Goal: Task Accomplishment & Management: Manage account settings

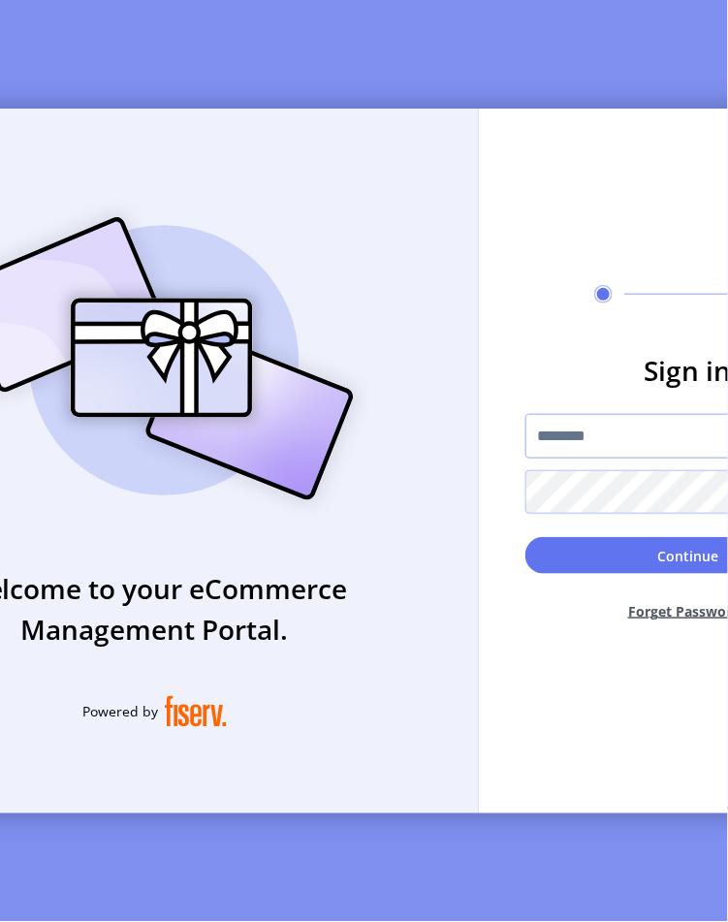
click at [574, 414] on input "text" at bounding box center [688, 436] width 326 height 45
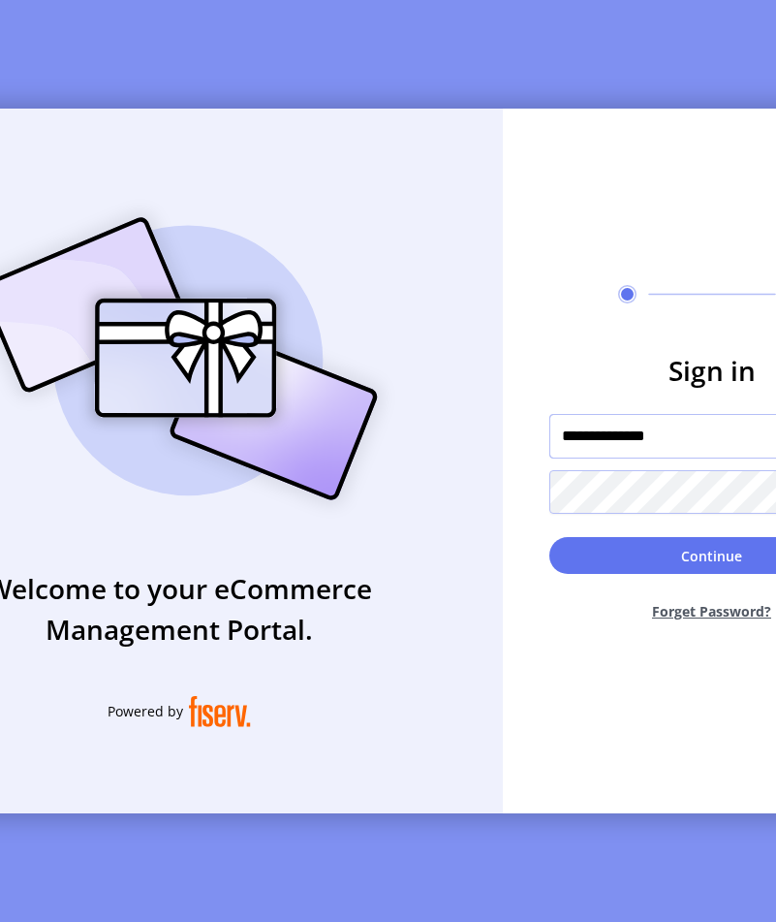
type input "**********"
click at [690, 614] on button "Forget Password?" at bounding box center [713, 610] width 326 height 51
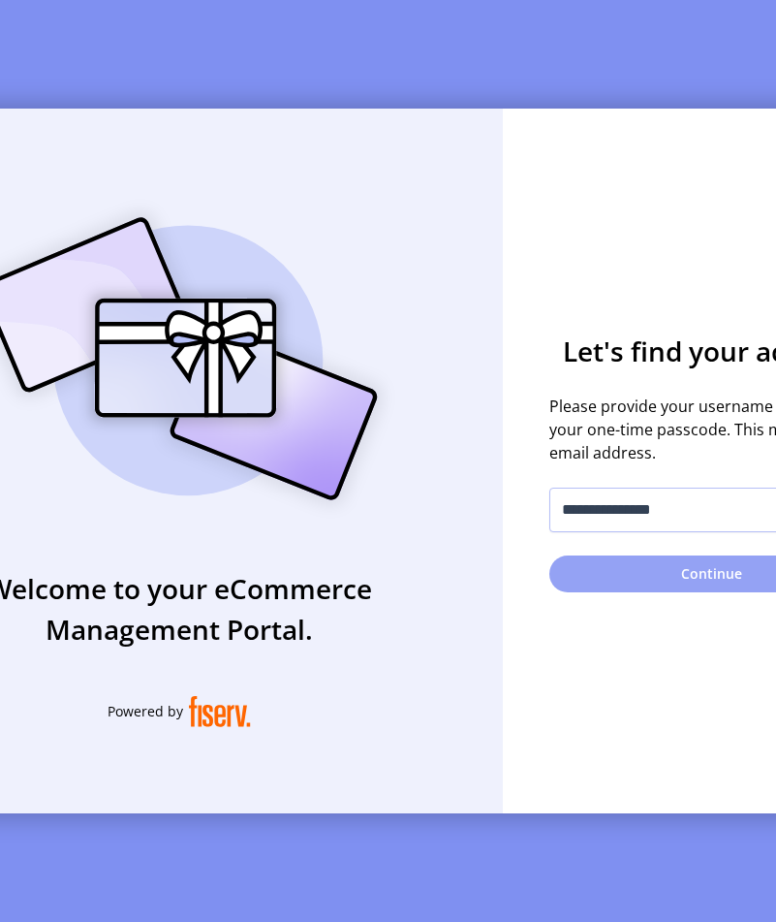
click at [664, 556] on button "Continue" at bounding box center [713, 573] width 326 height 37
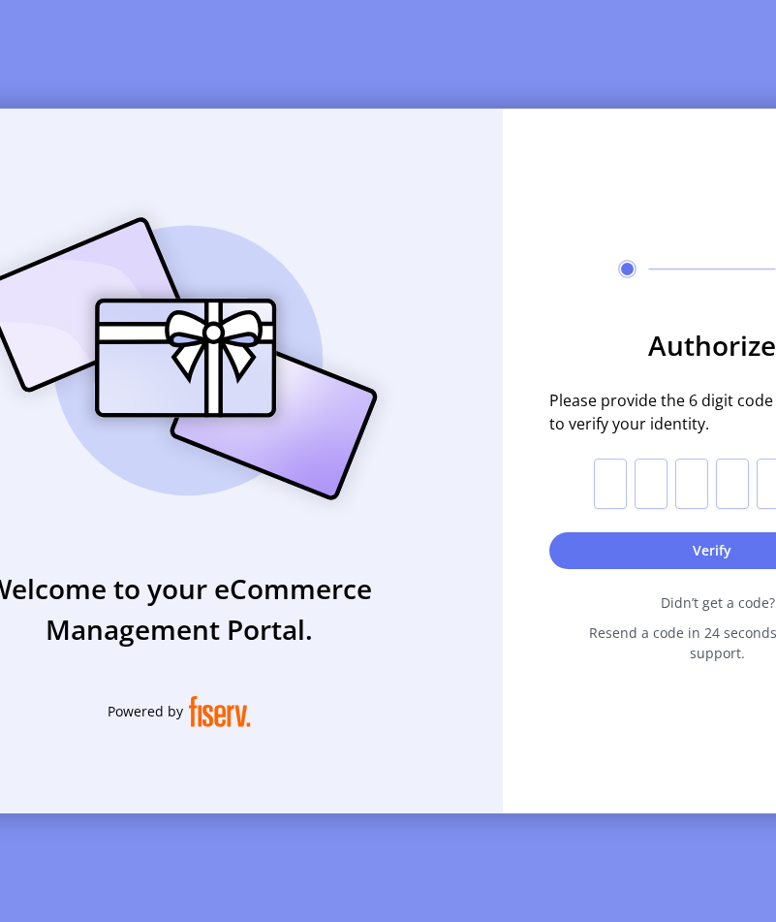
click at [295, 798] on div "Welcome to your eCommerce Management Portal. Powered by" at bounding box center [179, 461] width 647 height 705
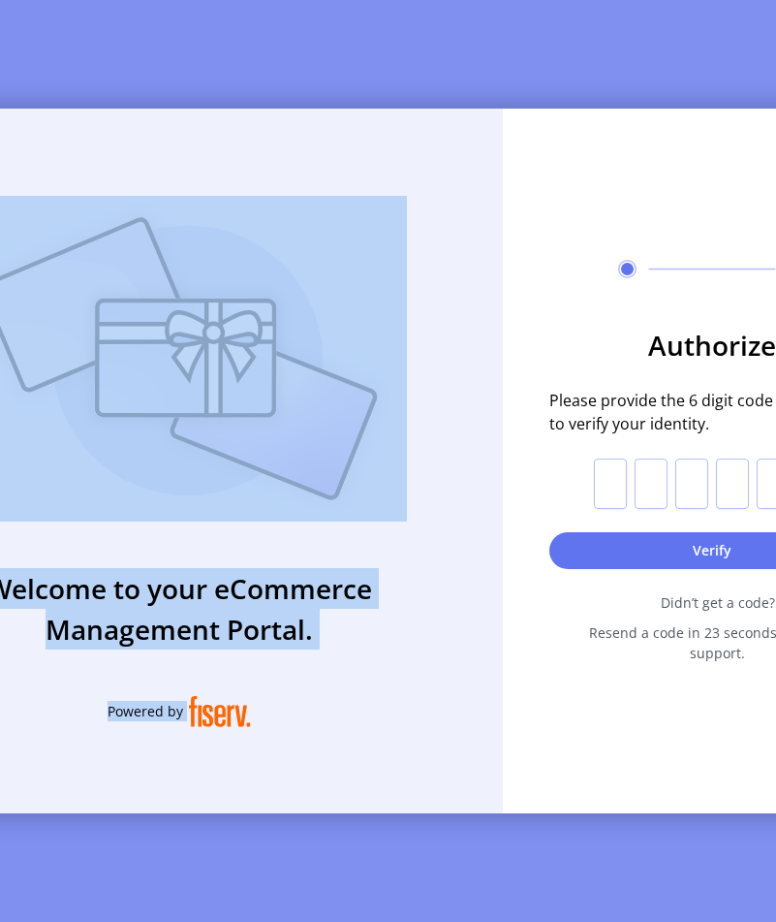
drag, startPoint x: 480, startPoint y: 346, endPoint x: 362, endPoint y: 312, distance: 123.0
click at [362, 312] on div "Welcome to your eCommerce Management Portal. Powered by Authorize Please provid…" at bounding box center [389, 461] width 1066 height 705
drag, startPoint x: 362, startPoint y: 312, endPoint x: 548, endPoint y: 366, distance: 193.8
click at [481, 492] on div "Welcome to your eCommerce Management Portal. Powered by" at bounding box center [179, 461] width 647 height 705
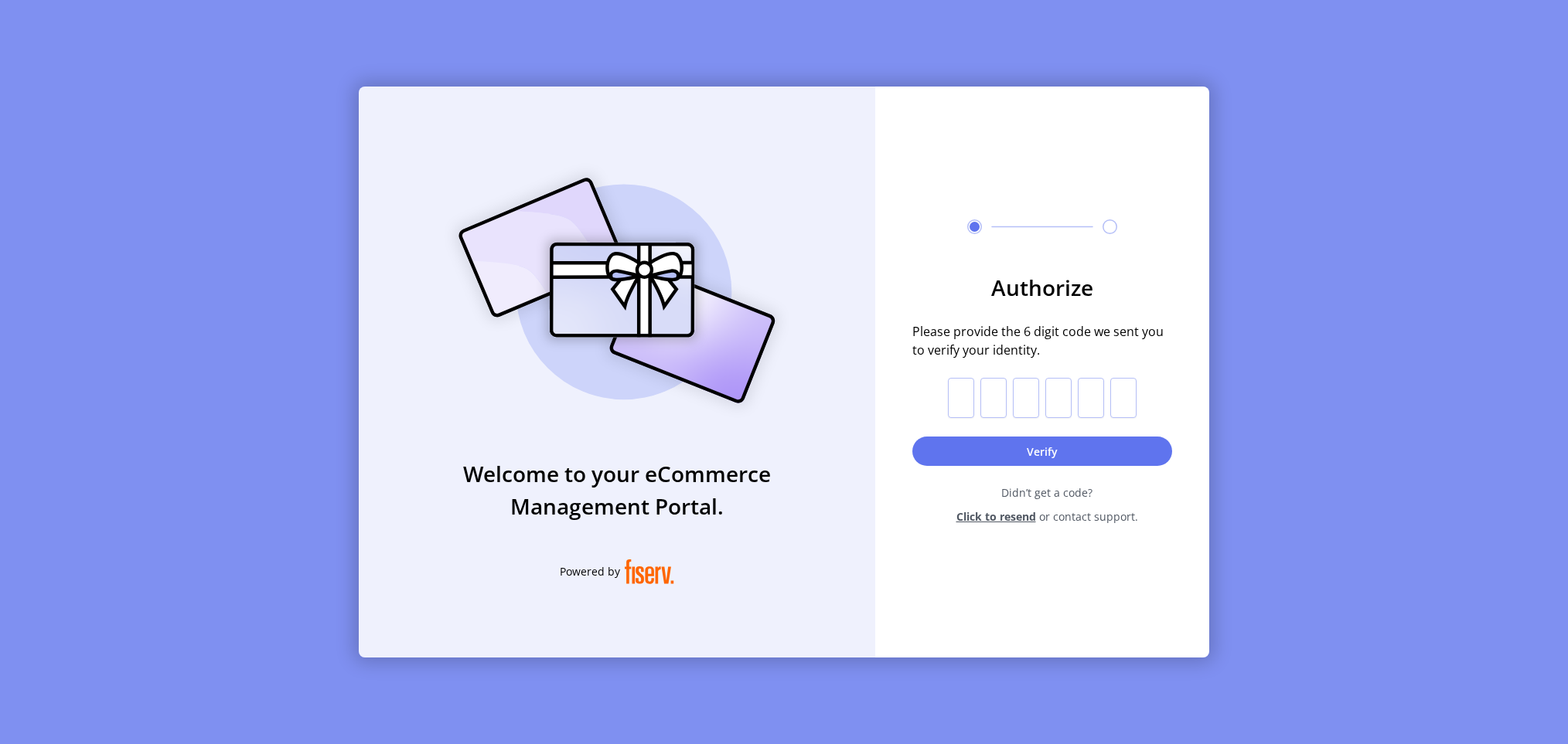
click at [587, 514] on span "Click to resend" at bounding box center [996, 517] width 80 height 16
